Goal: Task Accomplishment & Management: Complete application form

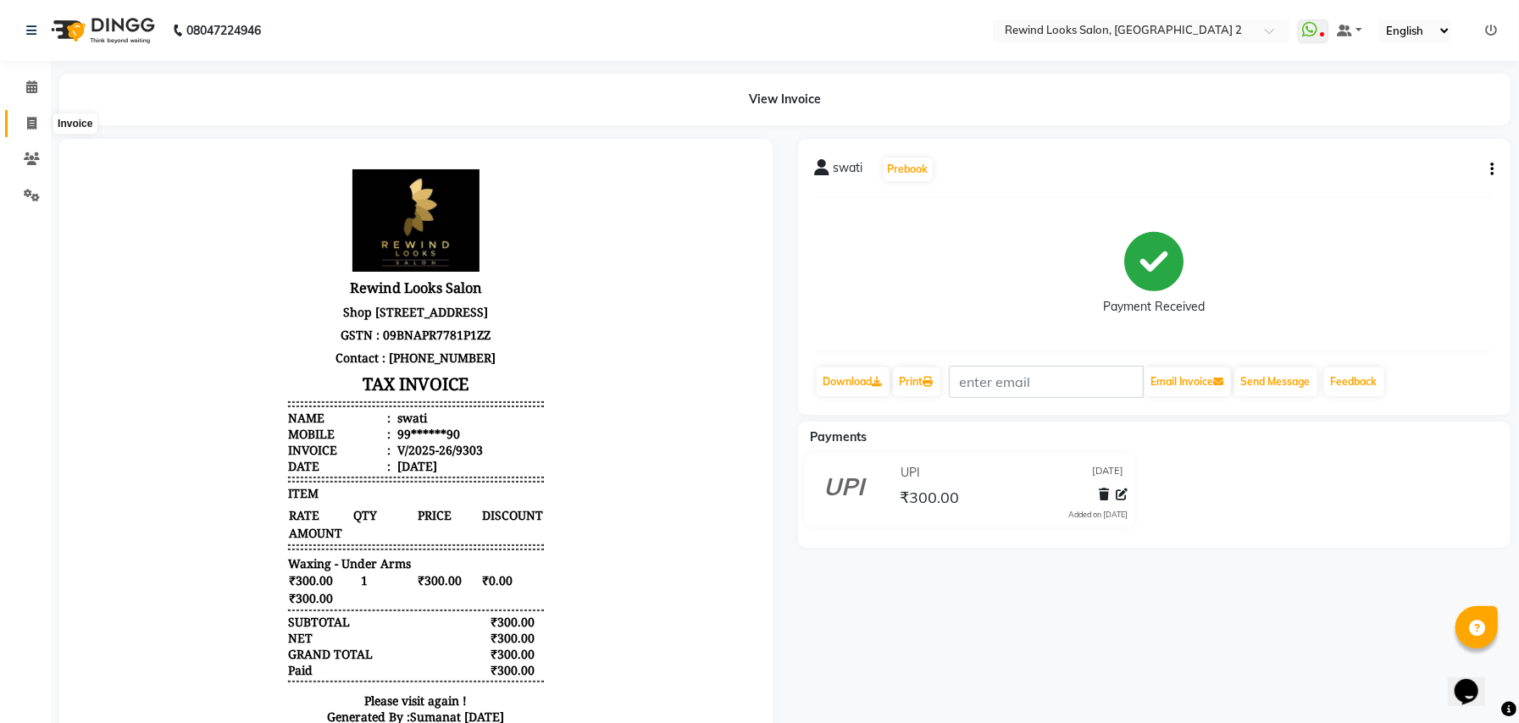
click at [28, 117] on icon at bounding box center [31, 123] width 9 height 13
select select "service"
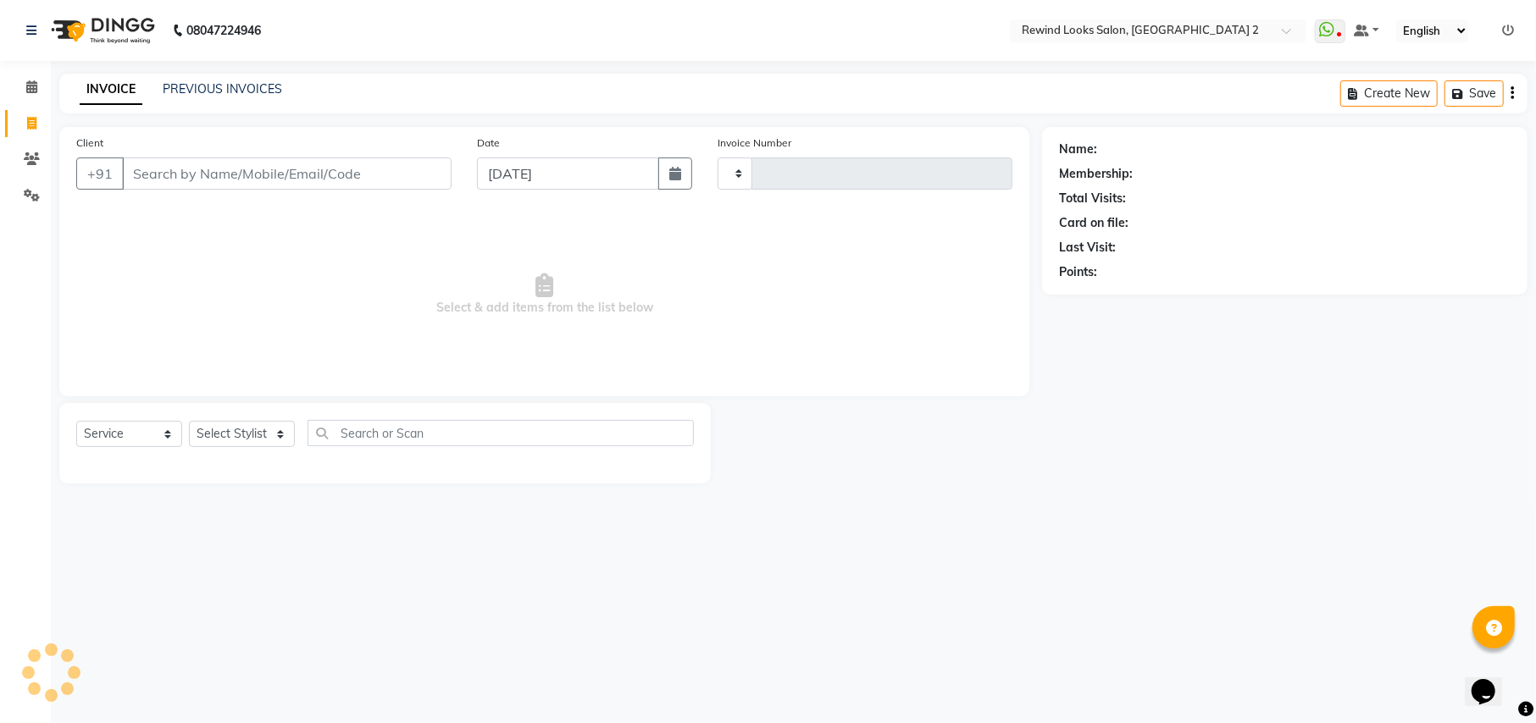
click at [180, 173] on input "Client" at bounding box center [286, 174] width 329 height 32
type input "95"
type input "9315"
select select "4640"
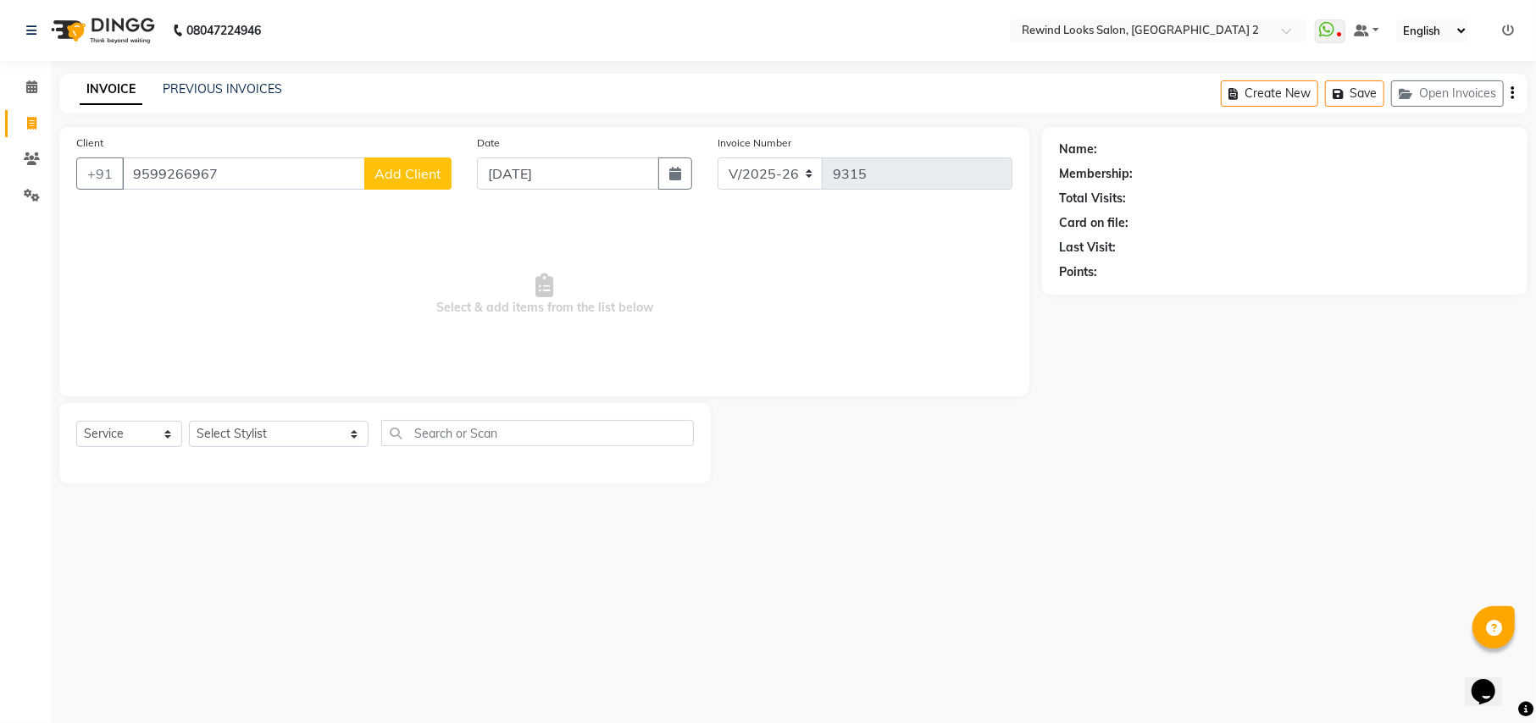
type input "9599266967"
click at [400, 170] on span "Add Client" at bounding box center [407, 173] width 67 height 17
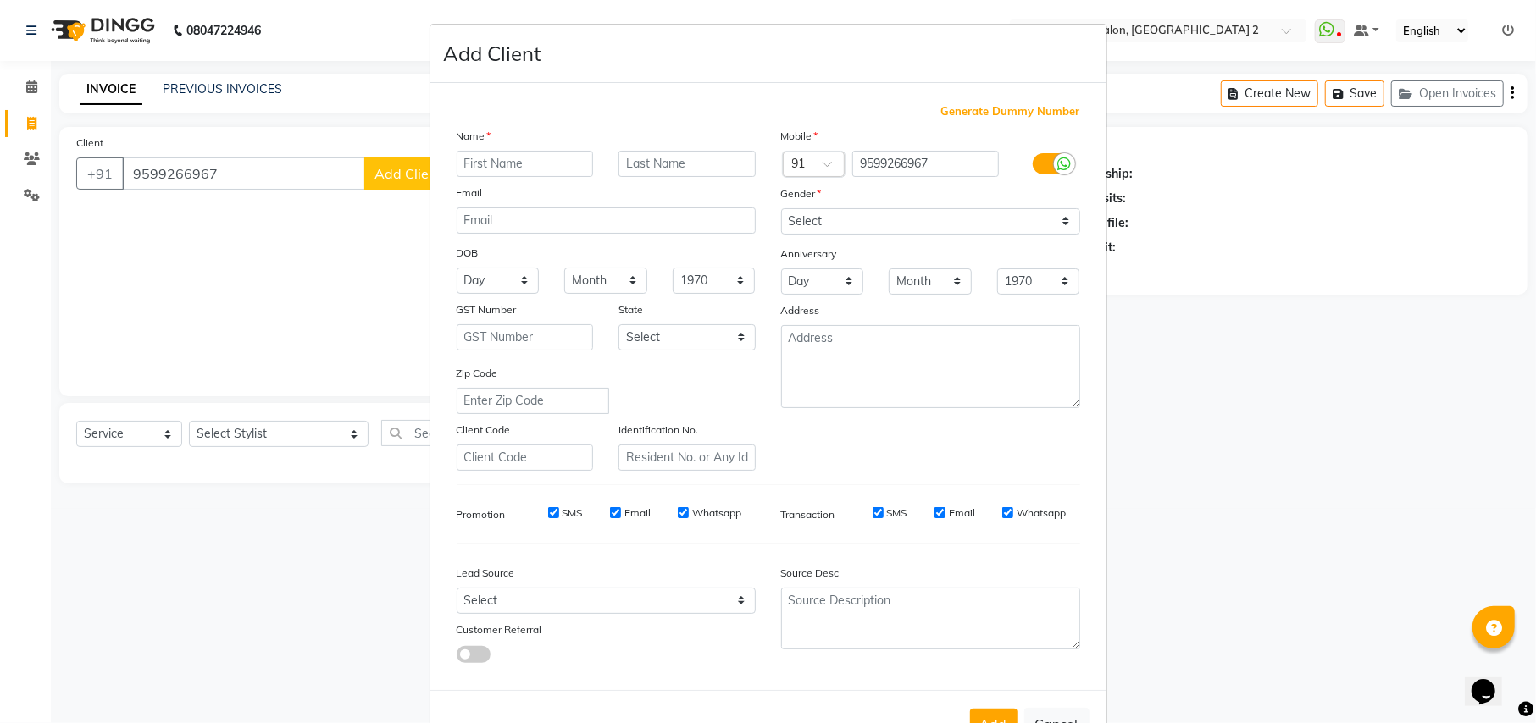
click at [483, 163] on input "text" at bounding box center [525, 164] width 137 height 26
type input "[DEMOGRAPHIC_DATA]"
click at [877, 220] on select "Select [DEMOGRAPHIC_DATA] [DEMOGRAPHIC_DATA] Other Prefer Not To Say" at bounding box center [930, 221] width 299 height 26
select select "[DEMOGRAPHIC_DATA]"
click at [781, 208] on select "Select [DEMOGRAPHIC_DATA] [DEMOGRAPHIC_DATA] Other Prefer Not To Say" at bounding box center [930, 221] width 299 height 26
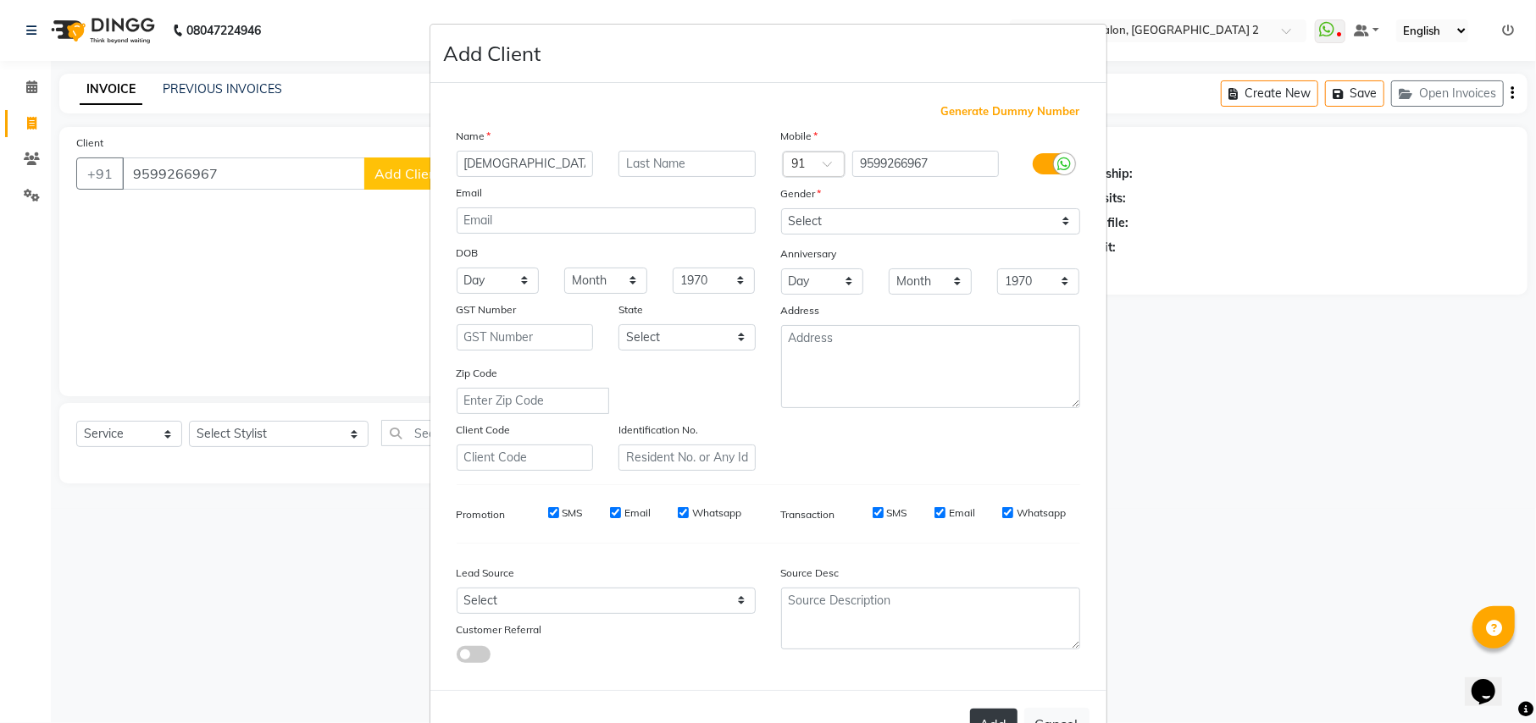
click at [988, 713] on button "Add" at bounding box center [993, 724] width 47 height 30
type input "95******67"
select select
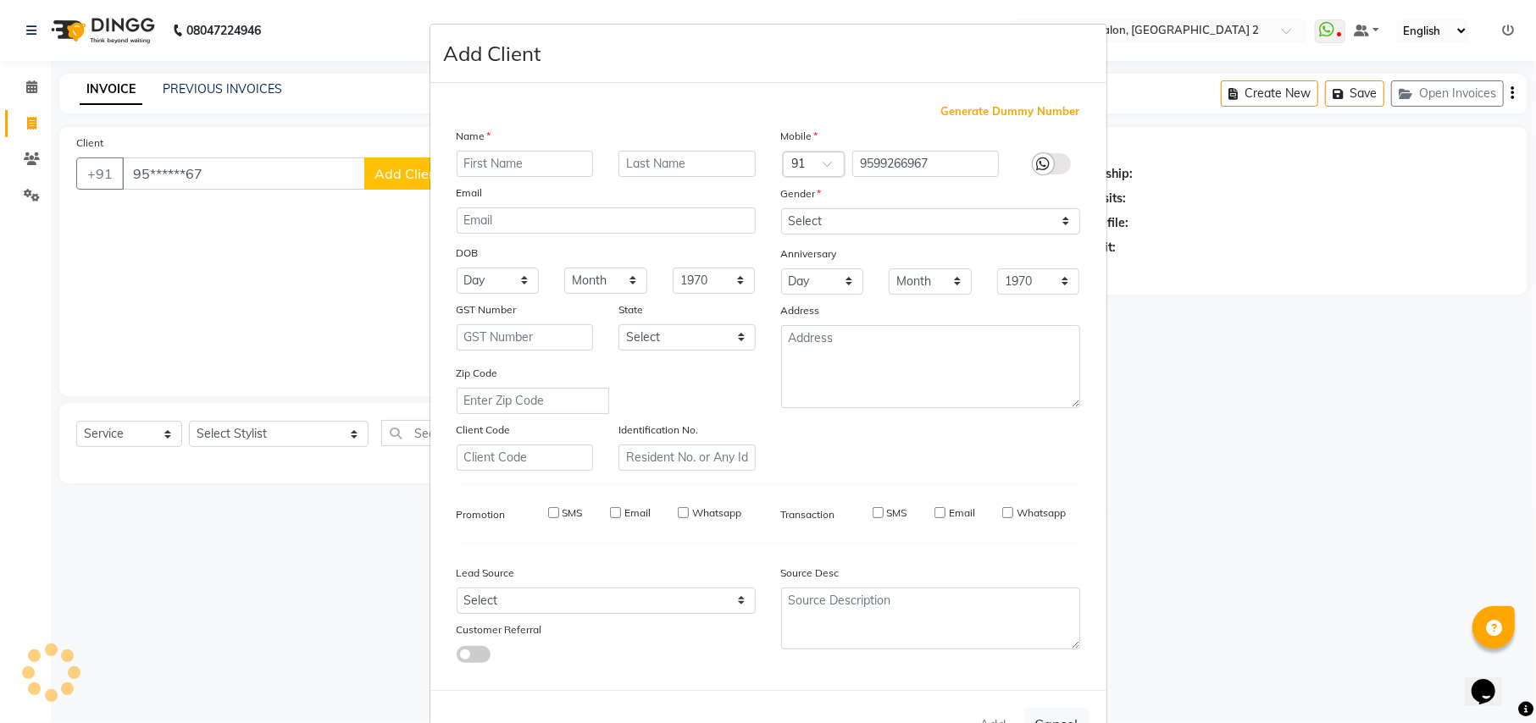
select select
checkbox input "false"
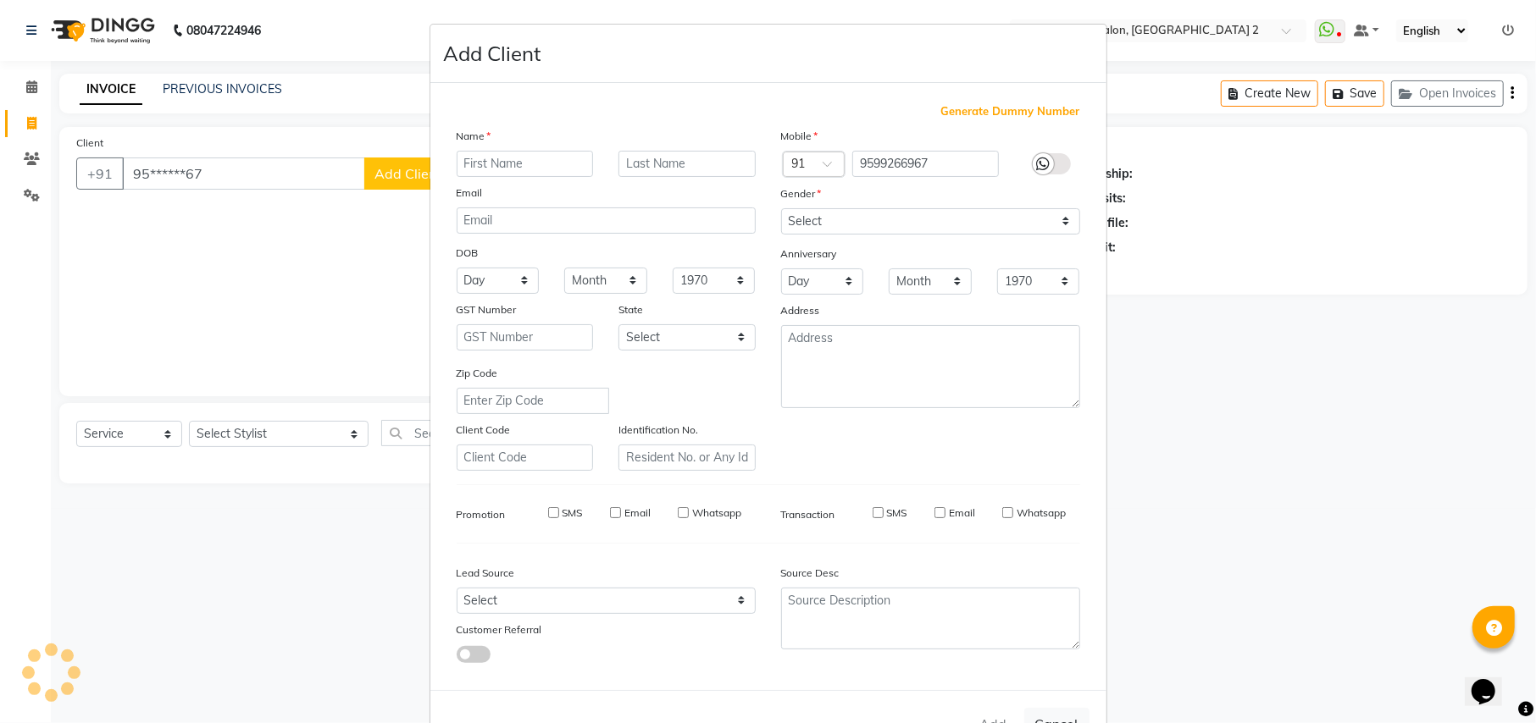
checkbox input "false"
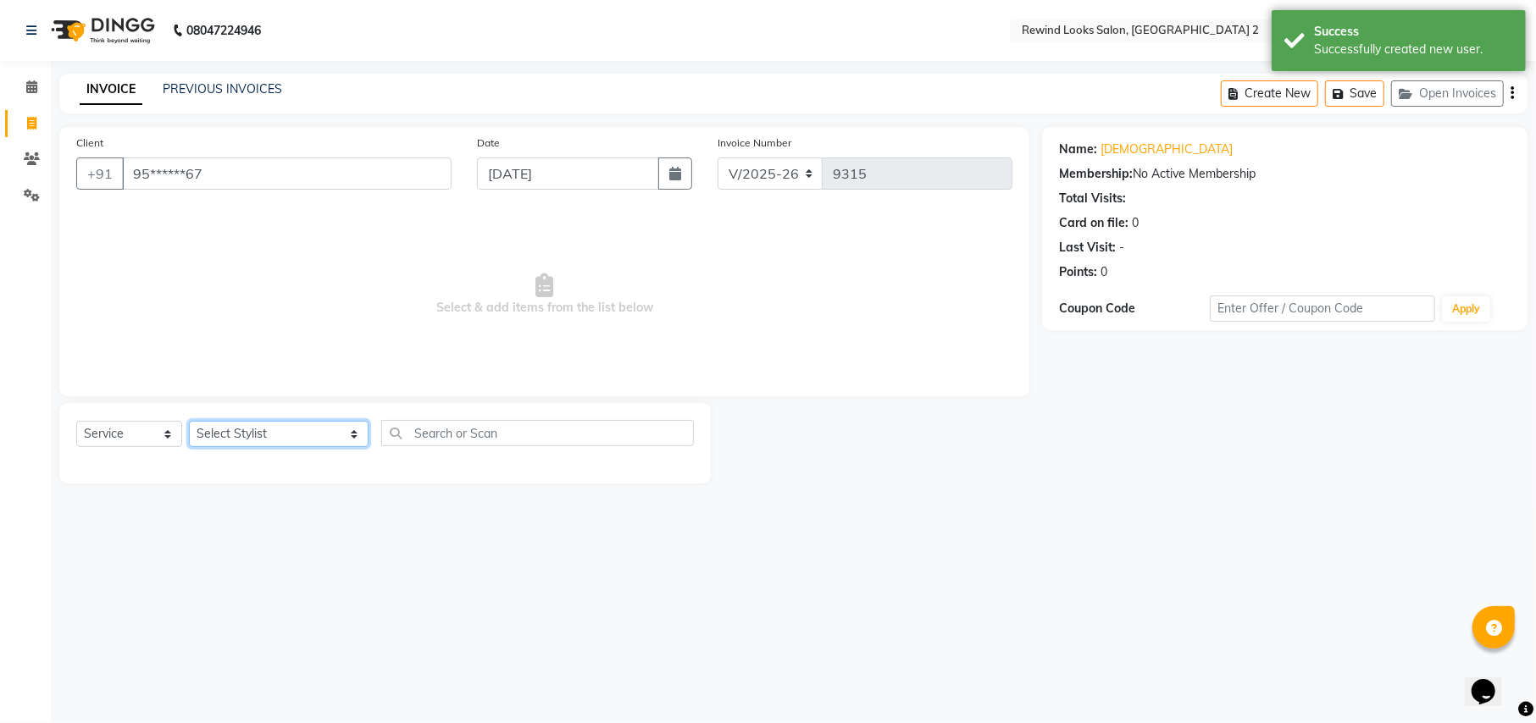
click at [246, 428] on select "Select Stylist aayat ADMIN Alfad hair Casa [PERSON_NAME] ([DEMOGRAPHIC_DATA] HA…" at bounding box center [279, 434] width 180 height 26
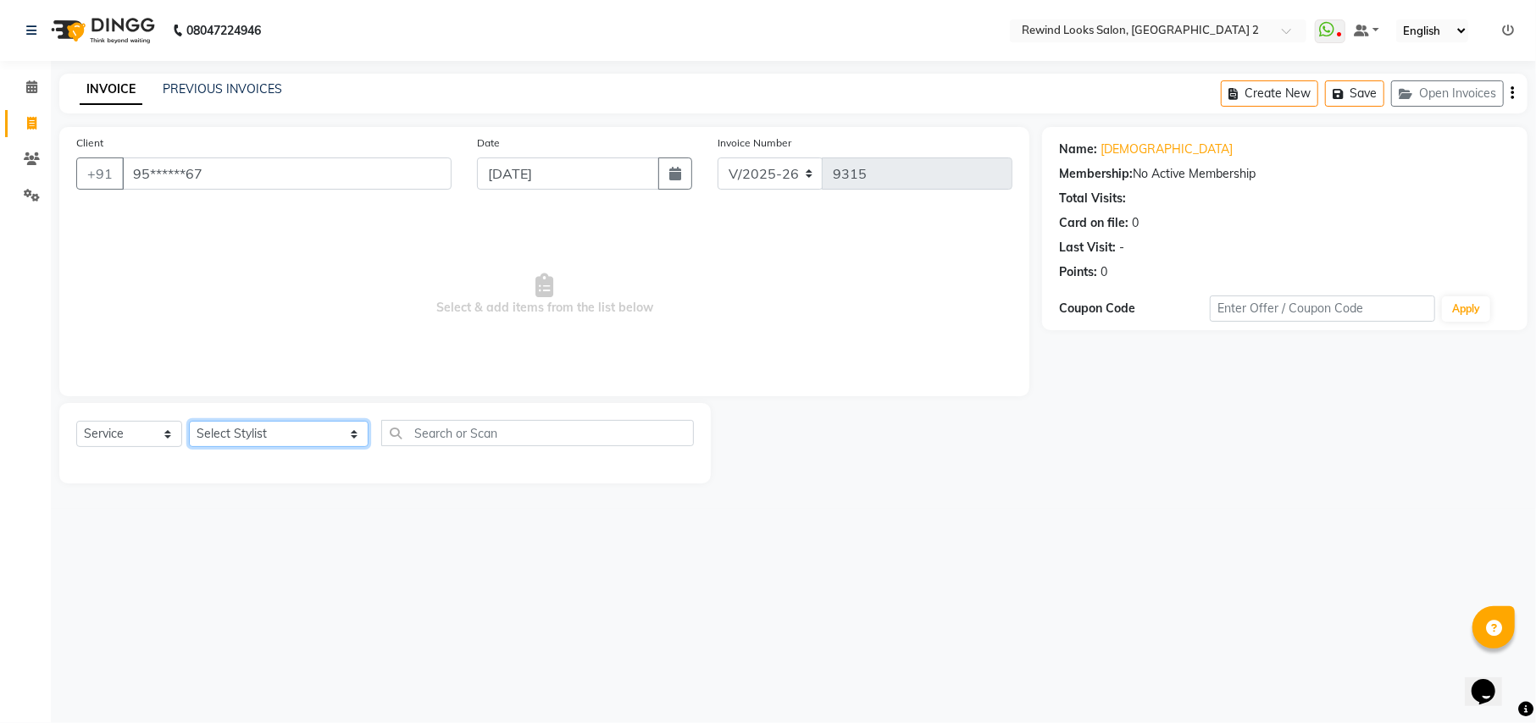
select select "81648"
click at [407, 441] on input "text" at bounding box center [537, 433] width 312 height 26
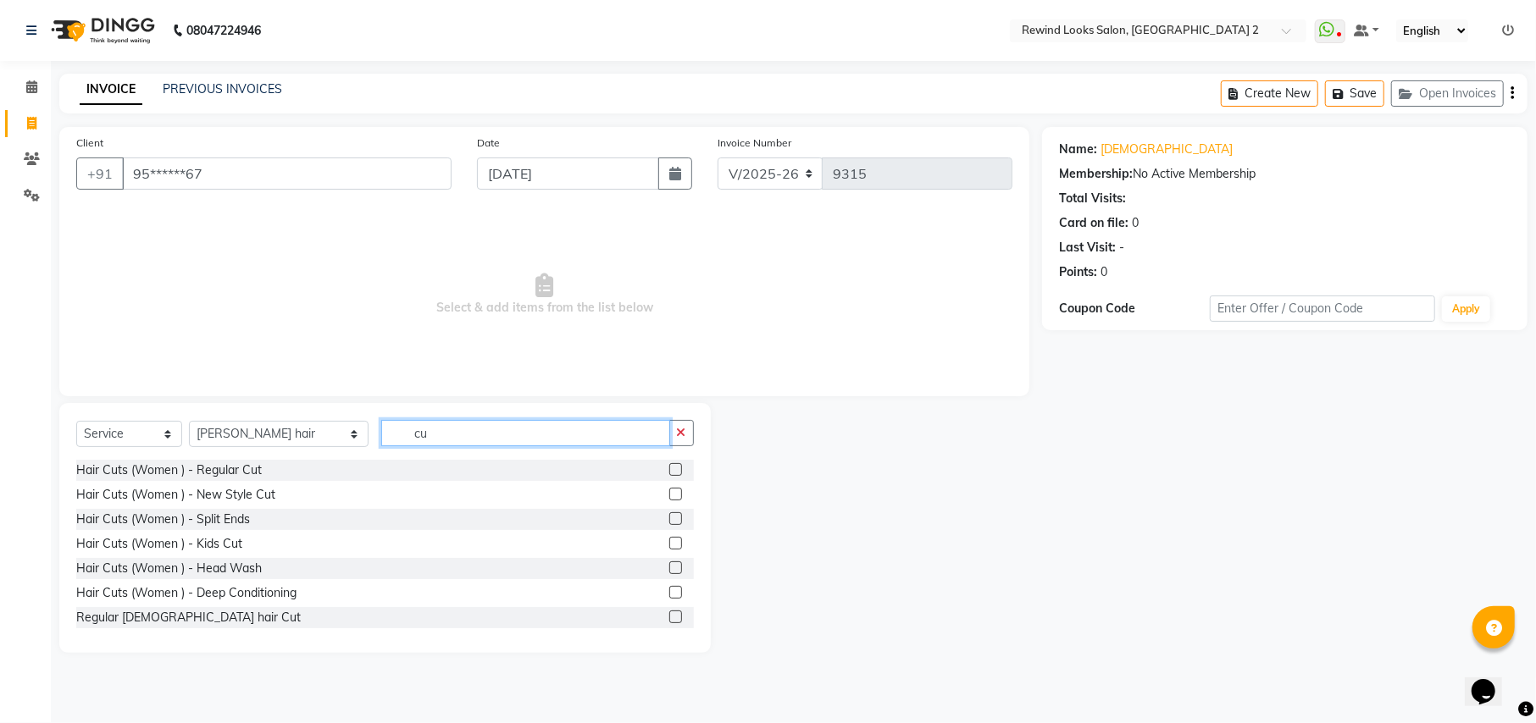
type input "c"
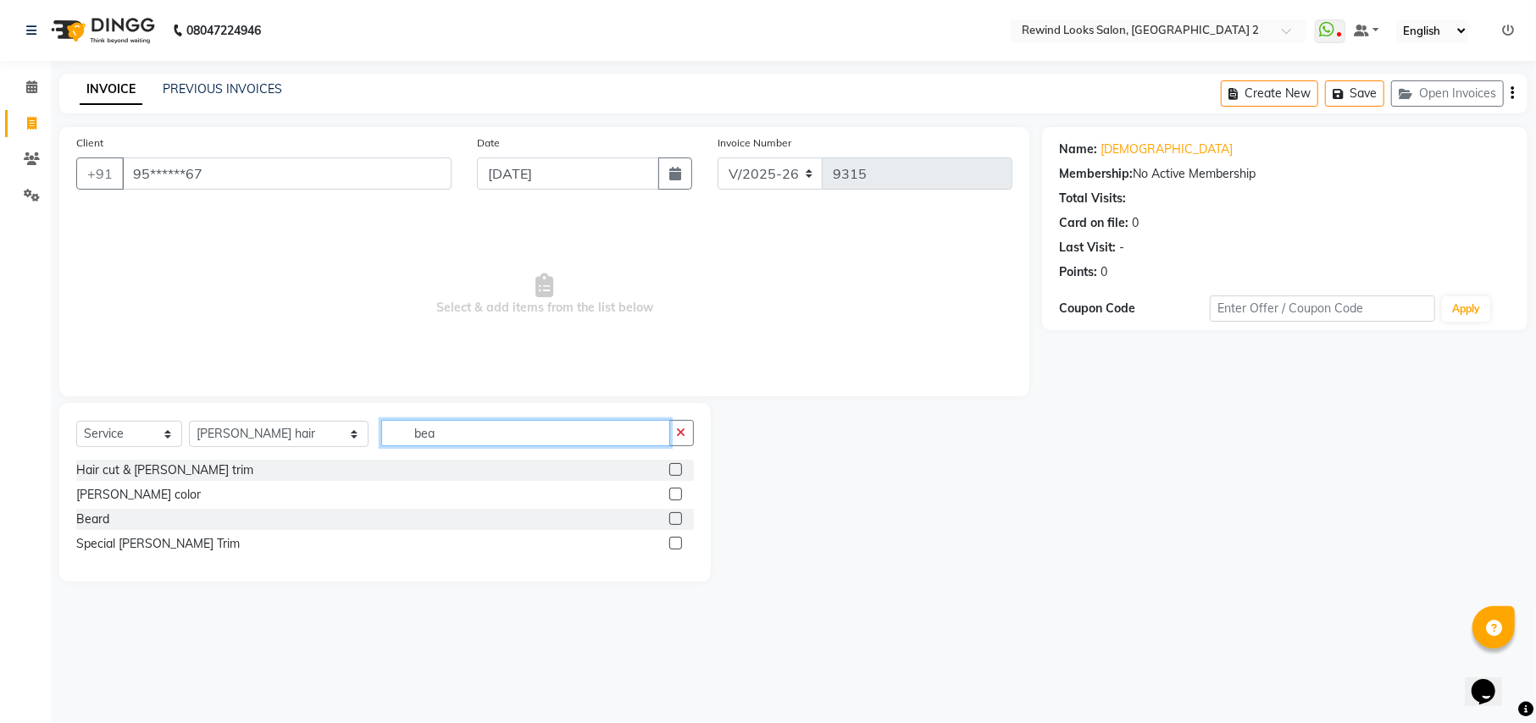
type input "bea"
click at [674, 522] on label at bounding box center [675, 518] width 13 height 13
click at [674, 522] on input "checkbox" at bounding box center [674, 519] width 11 height 11
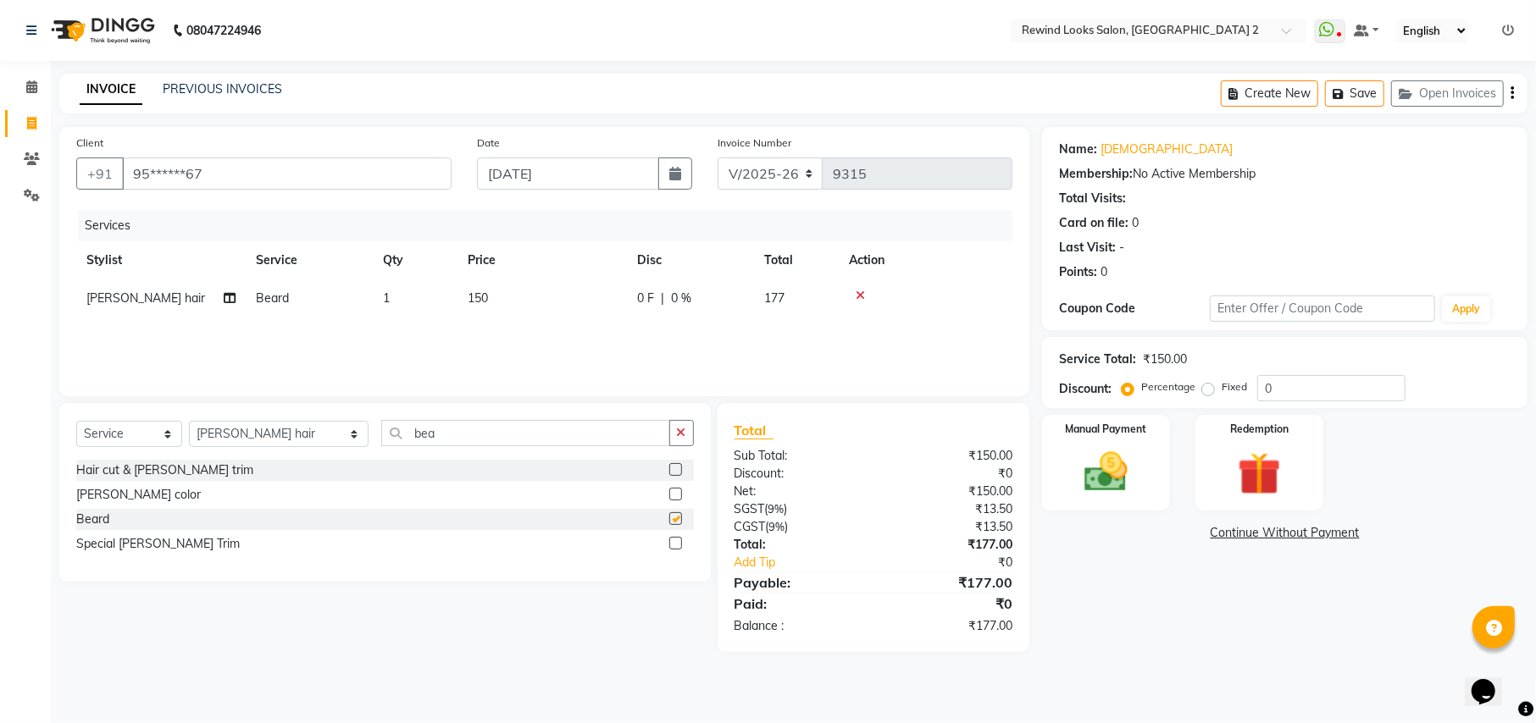
checkbox input "false"
click at [1512, 94] on icon "button" at bounding box center [1511, 93] width 3 height 1
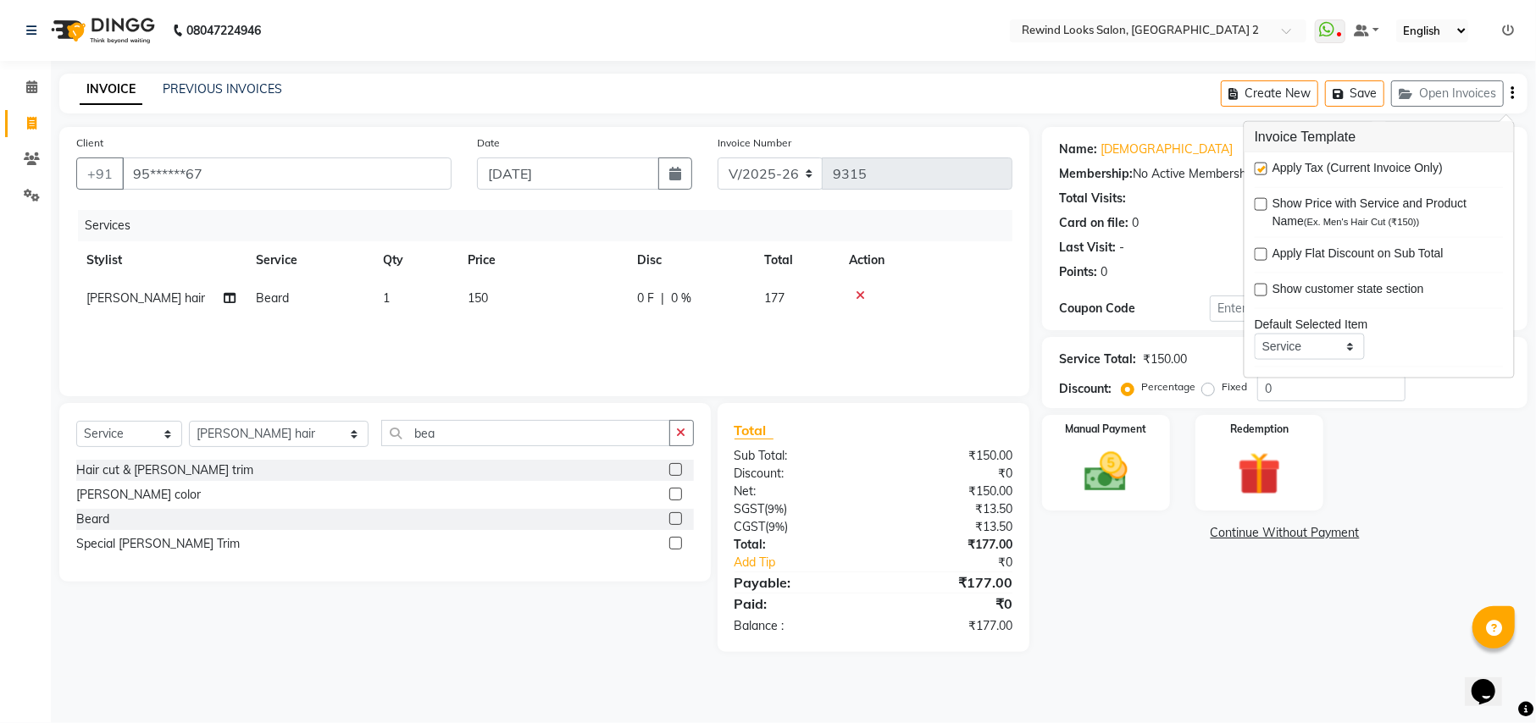
click at [1261, 168] on label at bounding box center [1260, 169] width 13 height 13
click at [1261, 168] on input "checkbox" at bounding box center [1259, 169] width 11 height 11
checkbox input "false"
click at [1137, 458] on img at bounding box center [1105, 472] width 73 height 52
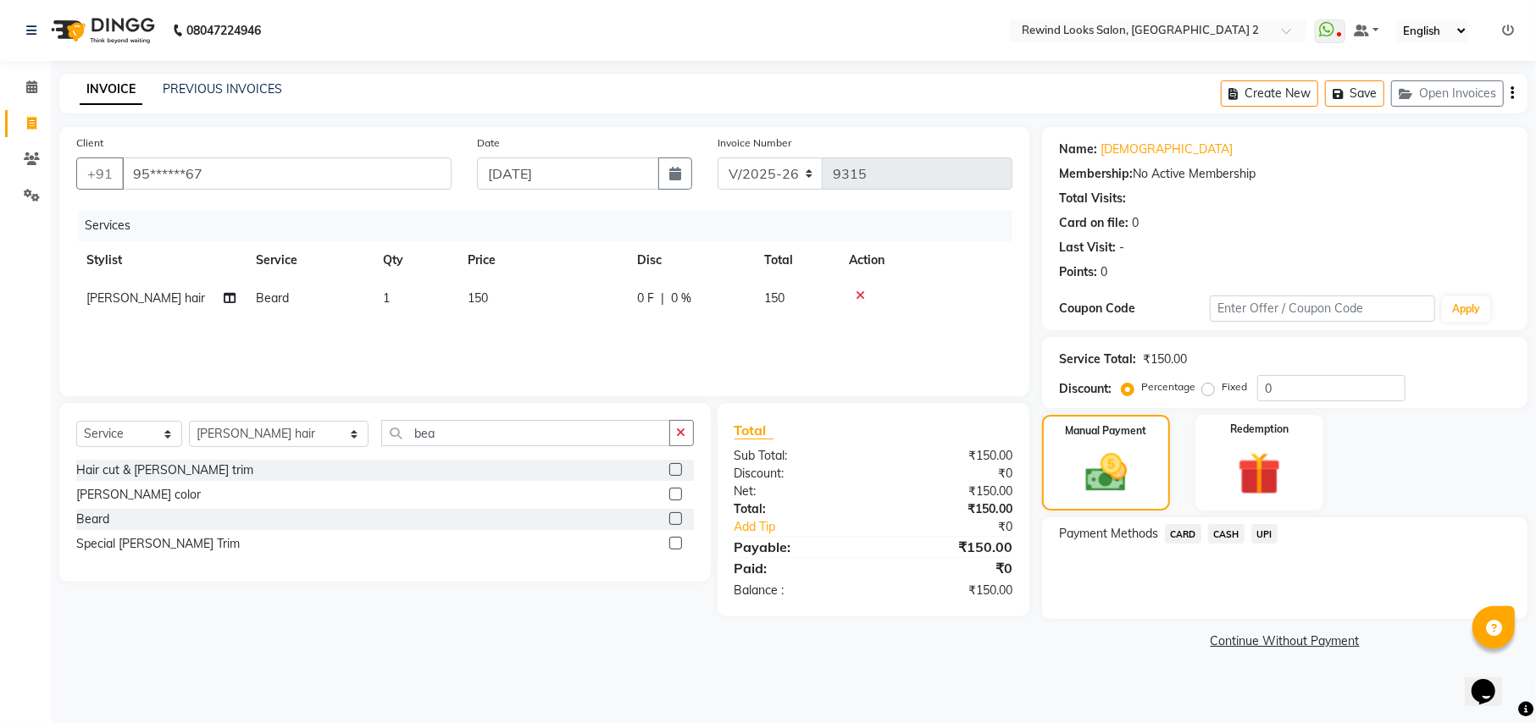
click at [1233, 533] on span "CASH" at bounding box center [1226, 533] width 36 height 19
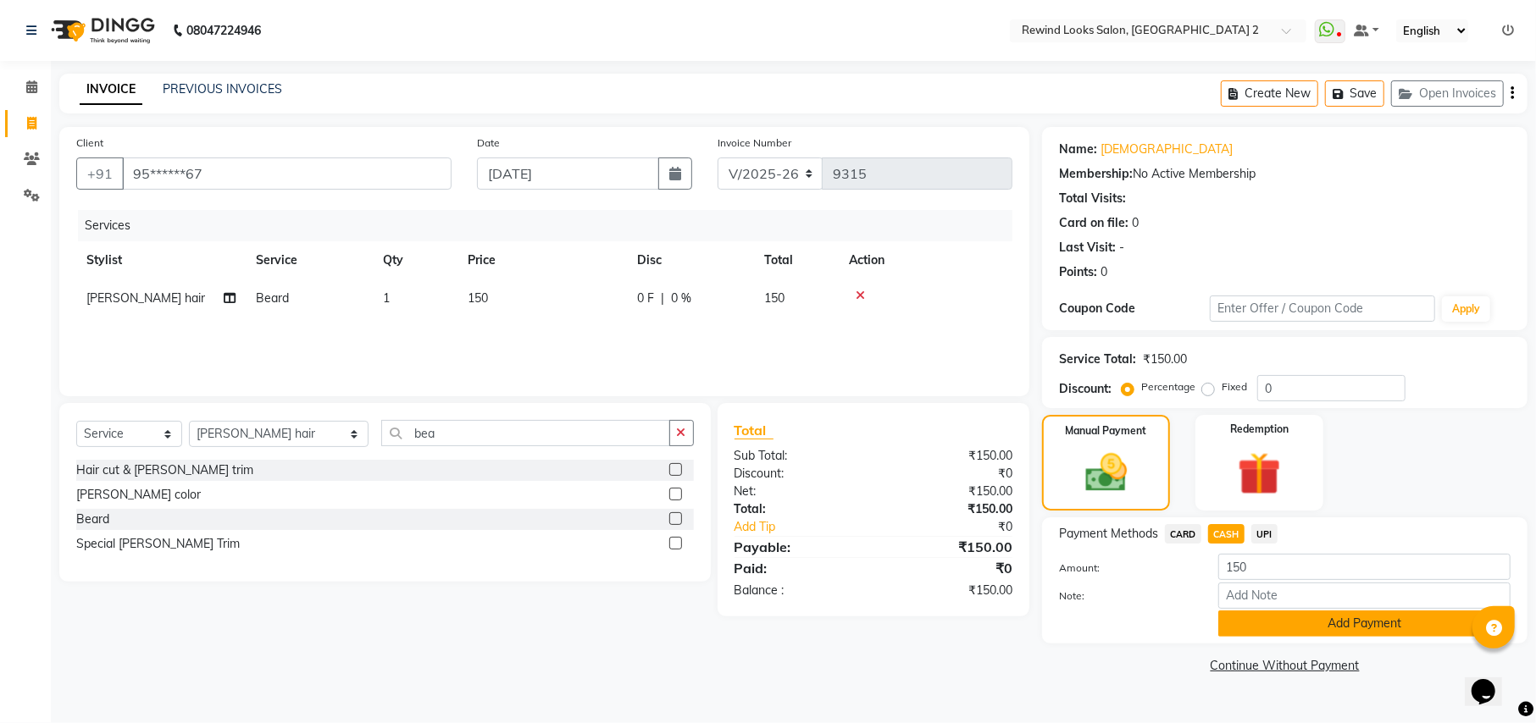
click at [1268, 627] on button "Add Payment" at bounding box center [1364, 624] width 292 height 26
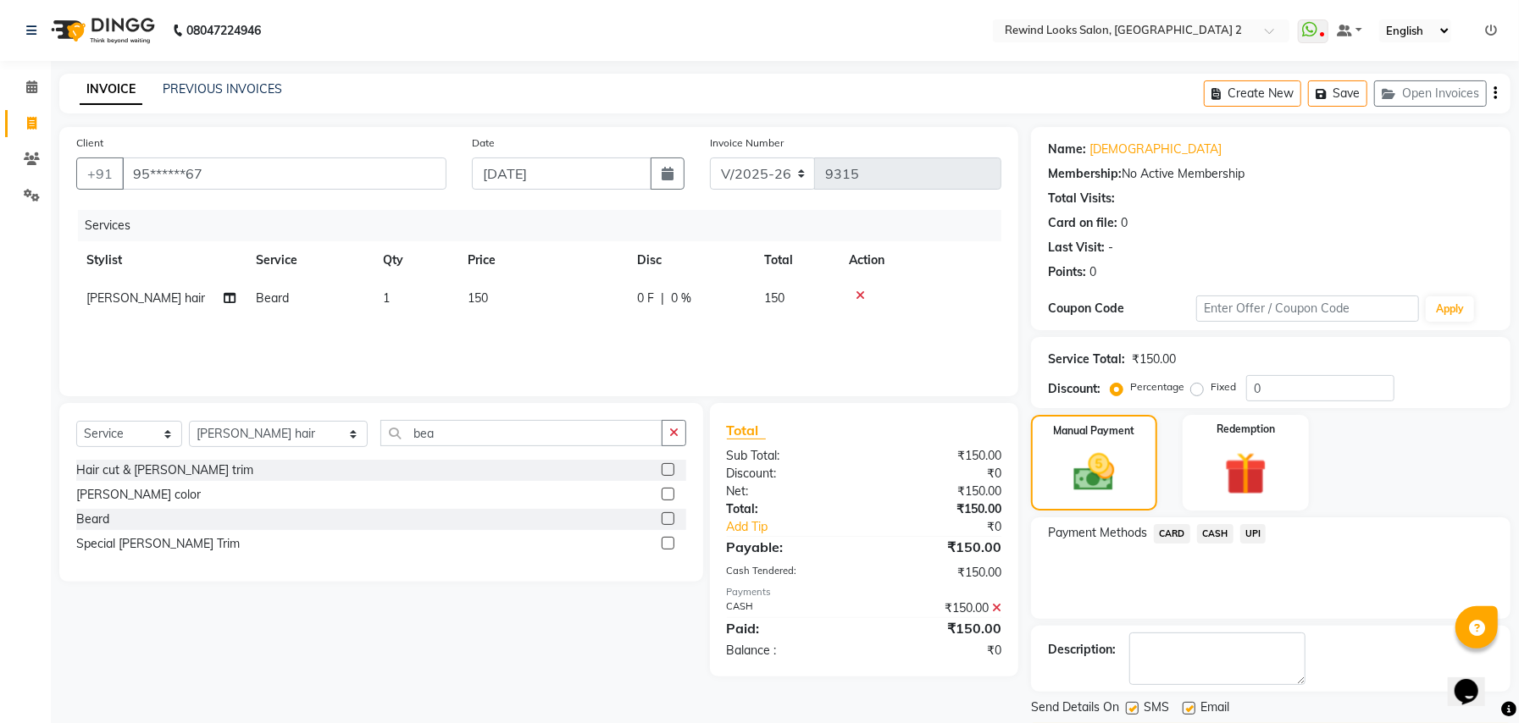
click at [1298, 685] on div "Description:" at bounding box center [1270, 659] width 479 height 66
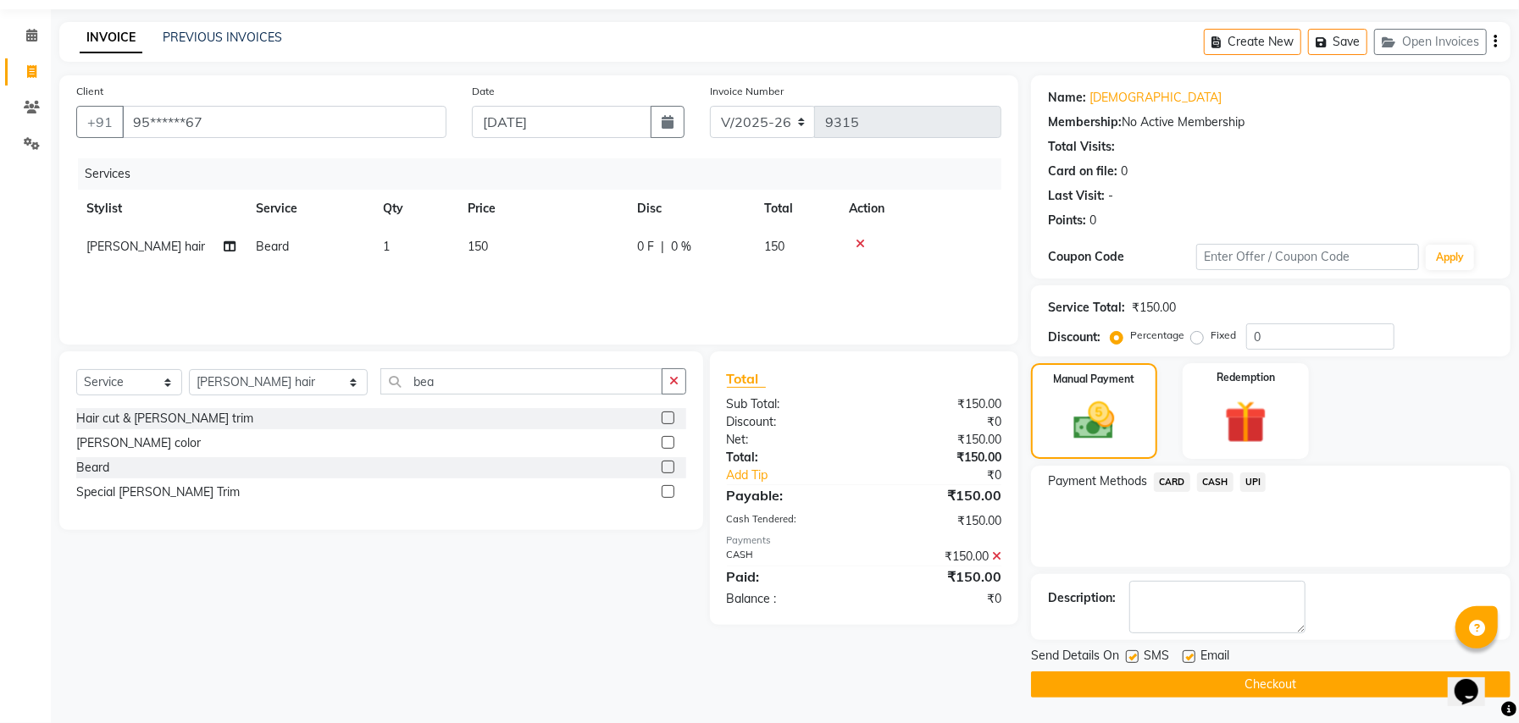
click at [1250, 679] on button "Checkout" at bounding box center [1270, 685] width 479 height 26
